Goal: Navigation & Orientation: Find specific page/section

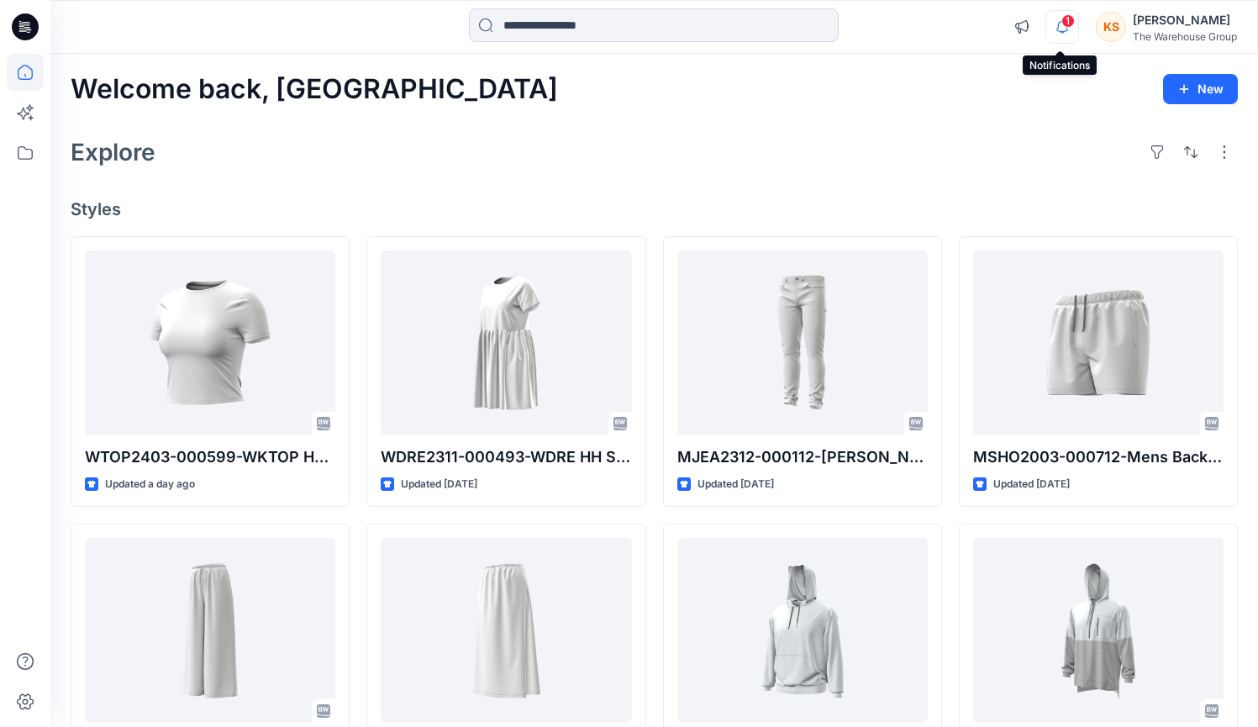
click at [1073, 24] on icon "button" at bounding box center [1062, 27] width 32 height 34
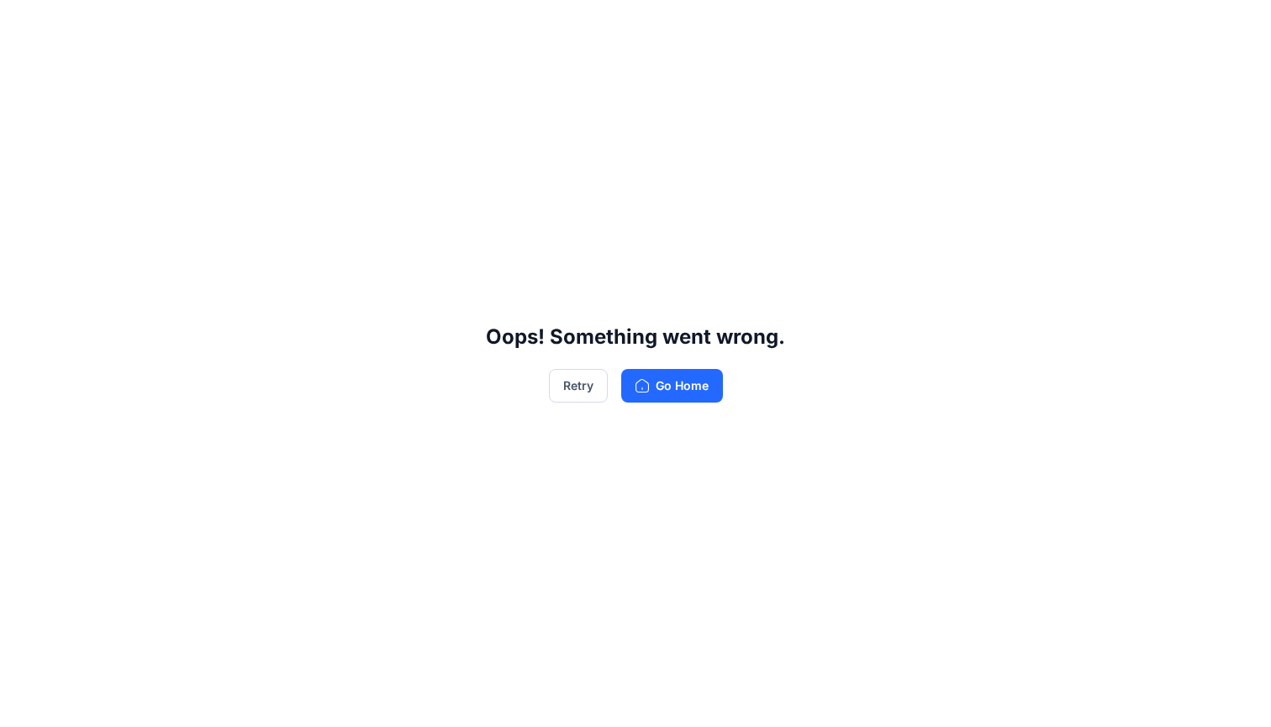
click at [724, 376] on div "Oops! Something went wrong. Retry Go Home" at bounding box center [635, 363] width 1271 height 727
click at [698, 387] on button "Go Home" at bounding box center [672, 386] width 102 height 34
click at [594, 386] on button "Retry" at bounding box center [578, 386] width 59 height 34
click at [672, 382] on button "Go Home" at bounding box center [672, 386] width 102 height 34
click at [597, 383] on button "Retry" at bounding box center [578, 386] width 59 height 34
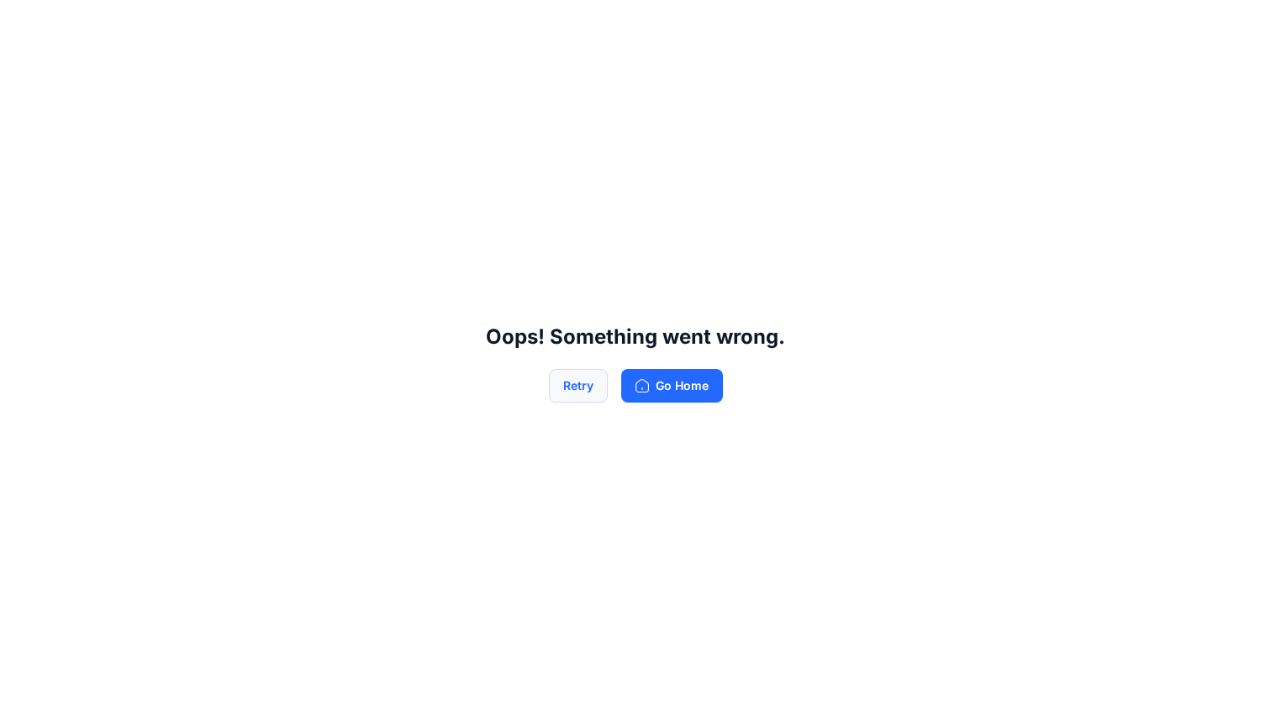
click at [584, 387] on button "Retry" at bounding box center [578, 386] width 59 height 34
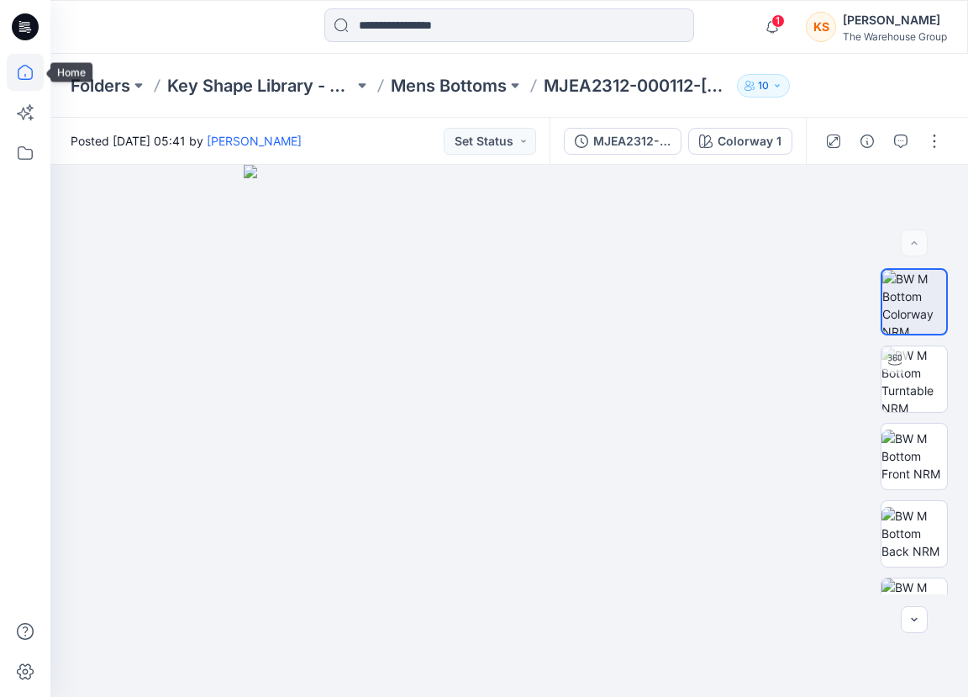
click at [24, 80] on icon at bounding box center [25, 72] width 15 height 15
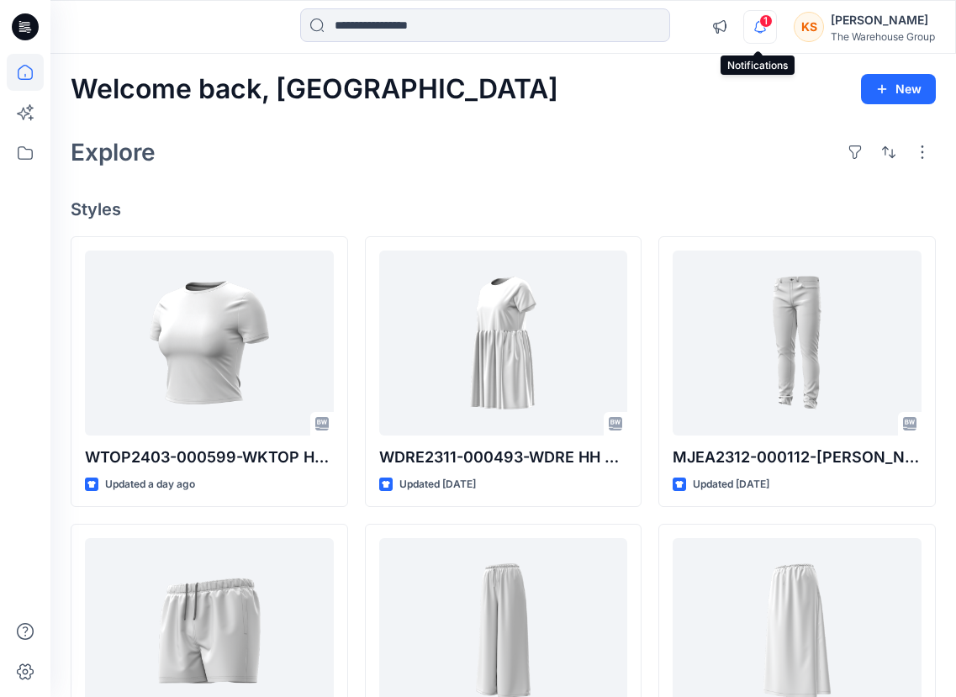
click at [756, 26] on icon "button" at bounding box center [760, 27] width 32 height 34
